Goal: Register for event/course

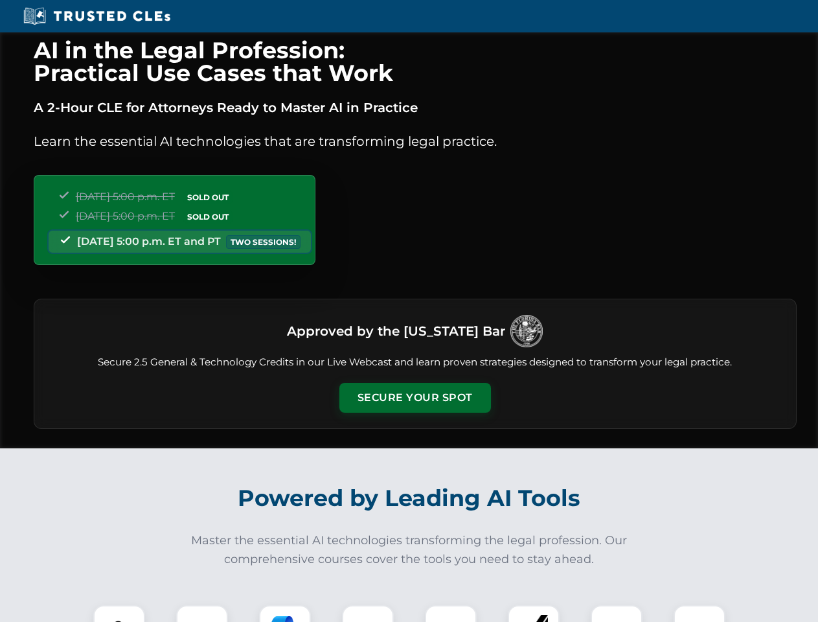
click at [414, 398] on button "Secure Your Spot" at bounding box center [414, 398] width 151 height 30
click at [119, 613] on img at bounding box center [119, 631] width 38 height 38
click at [202, 613] on div at bounding box center [202, 631] width 52 height 52
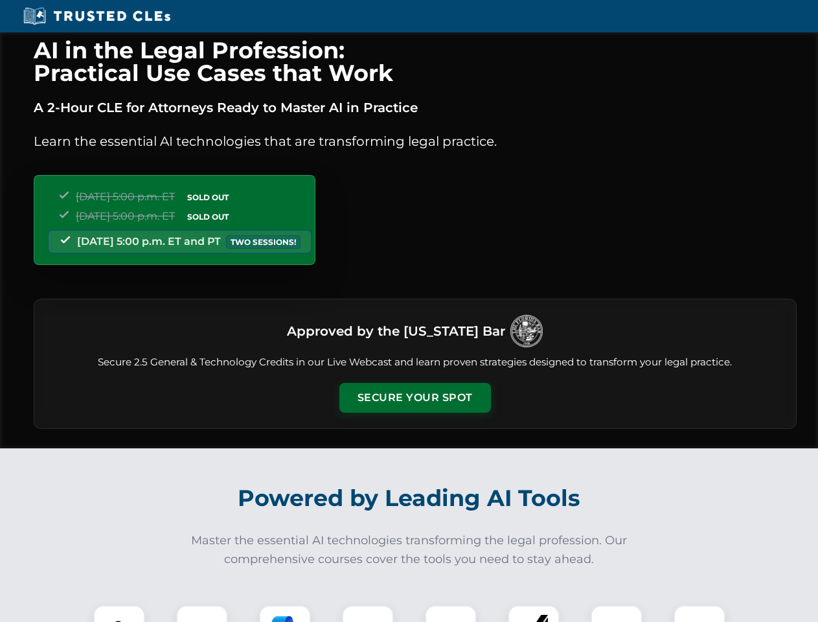
scroll to position [1123, 0]
